Goal: Navigation & Orientation: Find specific page/section

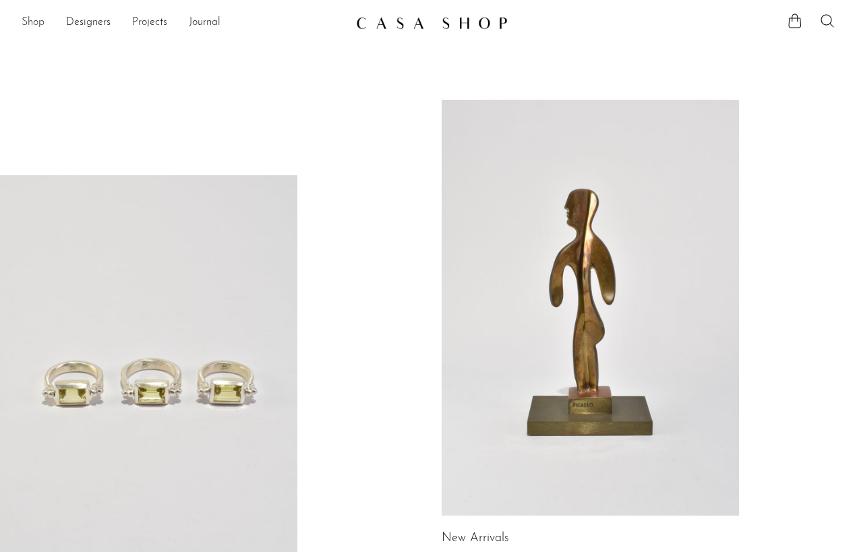
click at [33, 24] on link "Shop" at bounding box center [33, 23] width 23 height 18
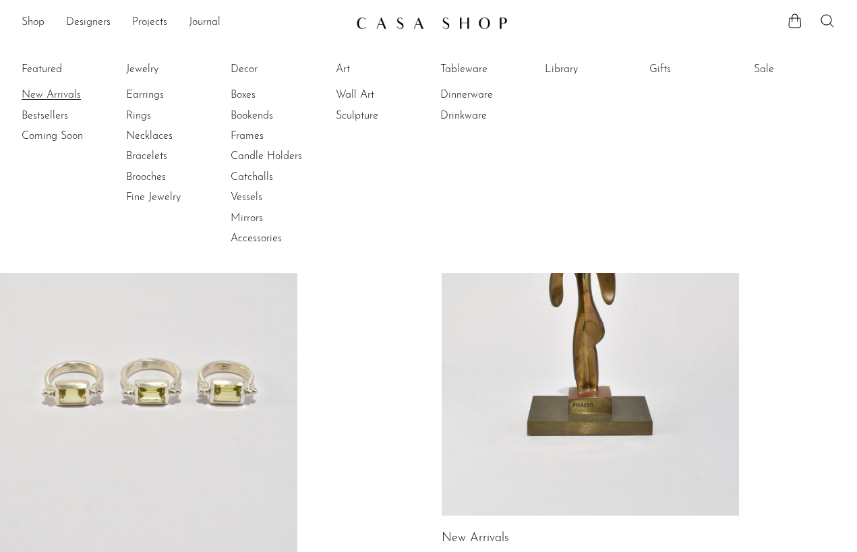
click at [53, 89] on link "New Arrivals" at bounding box center [72, 95] width 101 height 15
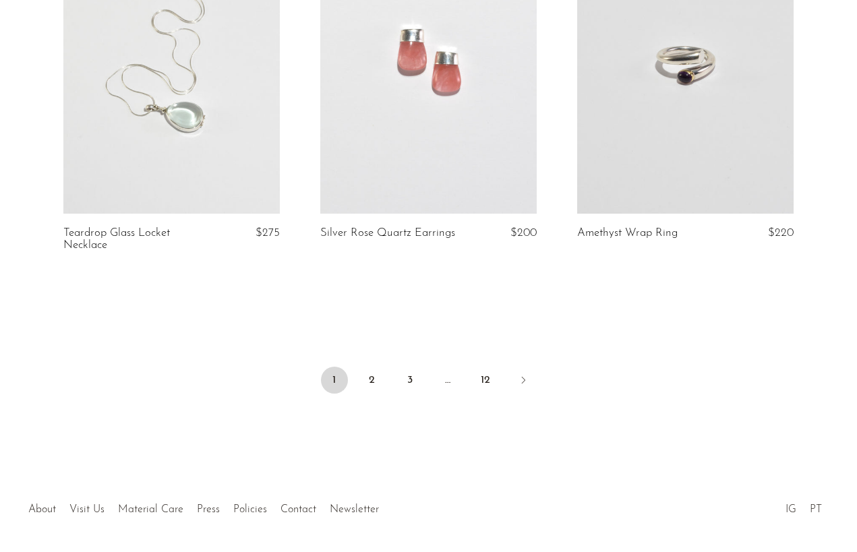
scroll to position [4282, 0]
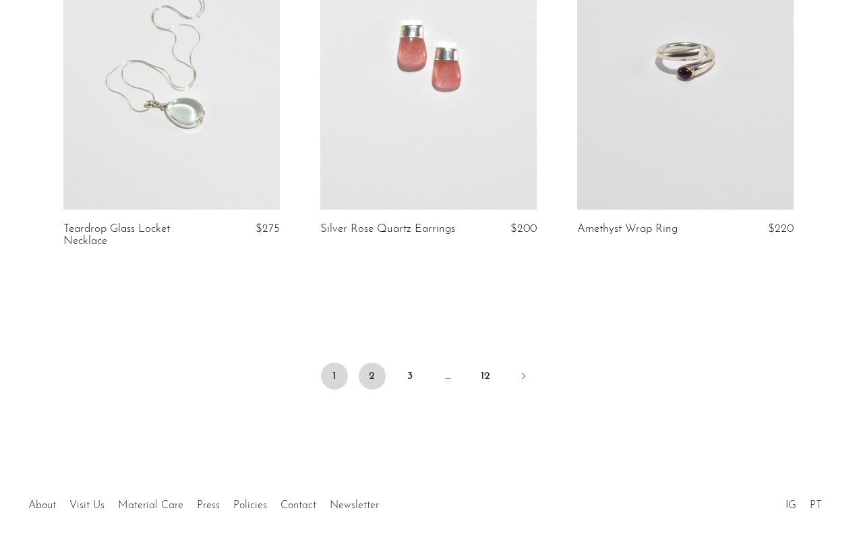
click at [364, 363] on link "2" at bounding box center [372, 376] width 27 height 27
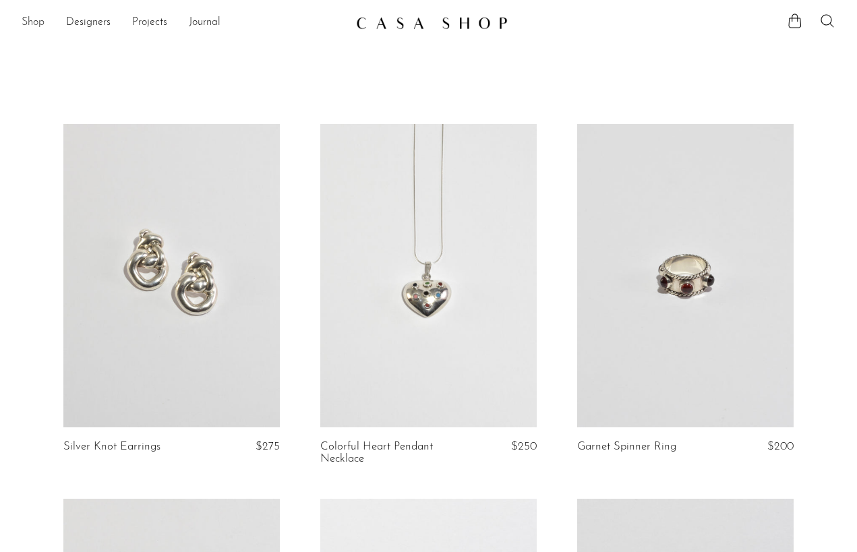
click at [34, 23] on link "Shop" at bounding box center [33, 23] width 23 height 18
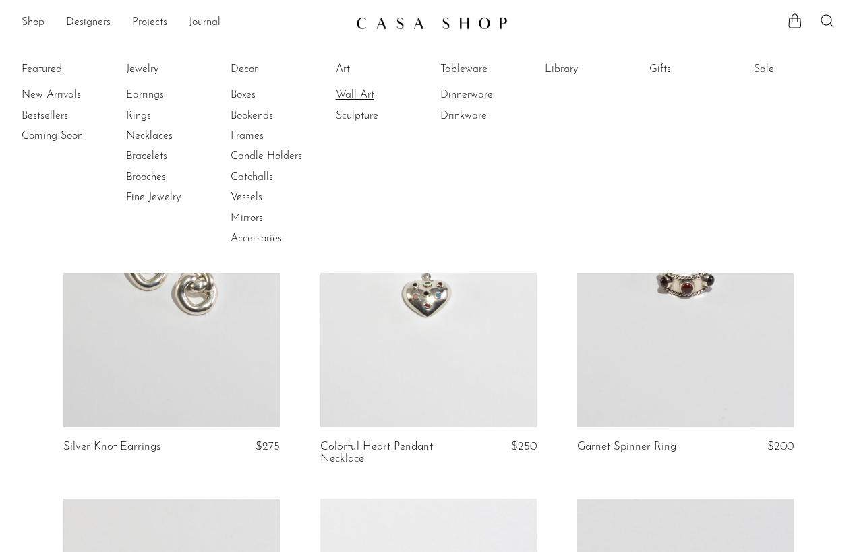
click at [363, 94] on link "Wall Art" at bounding box center [386, 95] width 101 height 15
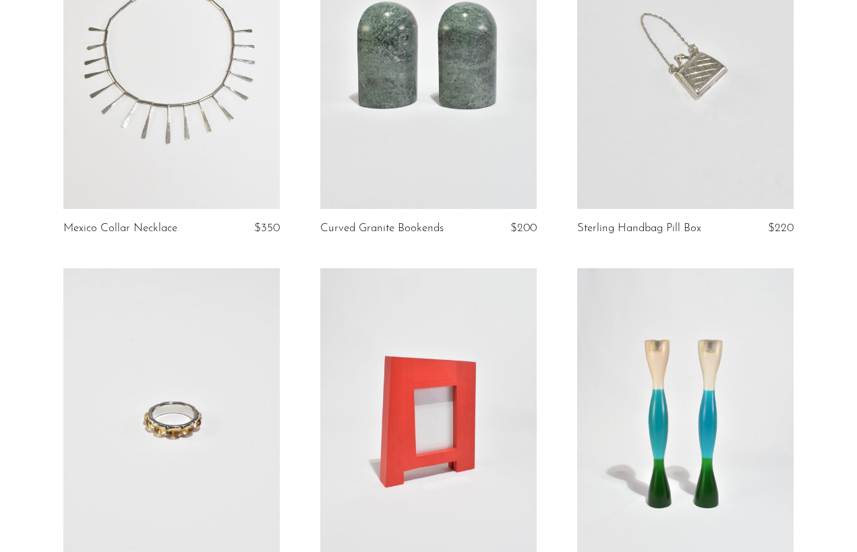
scroll to position [1109, 0]
